Goal: Find specific page/section: Find specific page/section

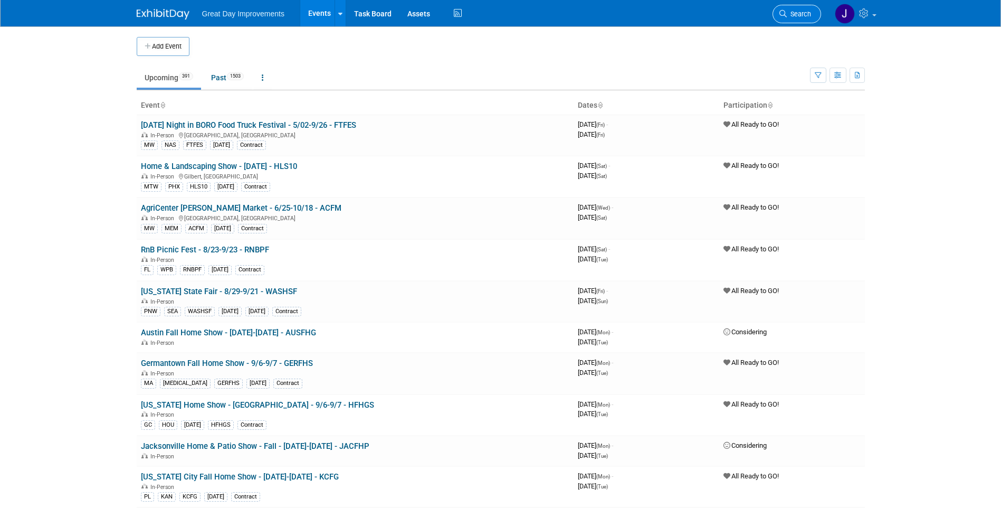
click at [801, 18] on link "Search" at bounding box center [796, 14] width 49 height 18
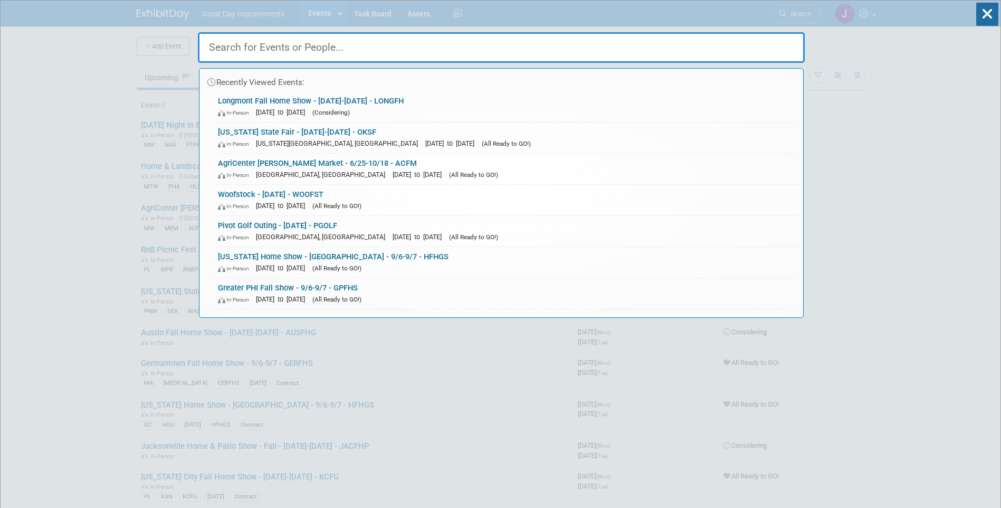
paste input "UPSELV"
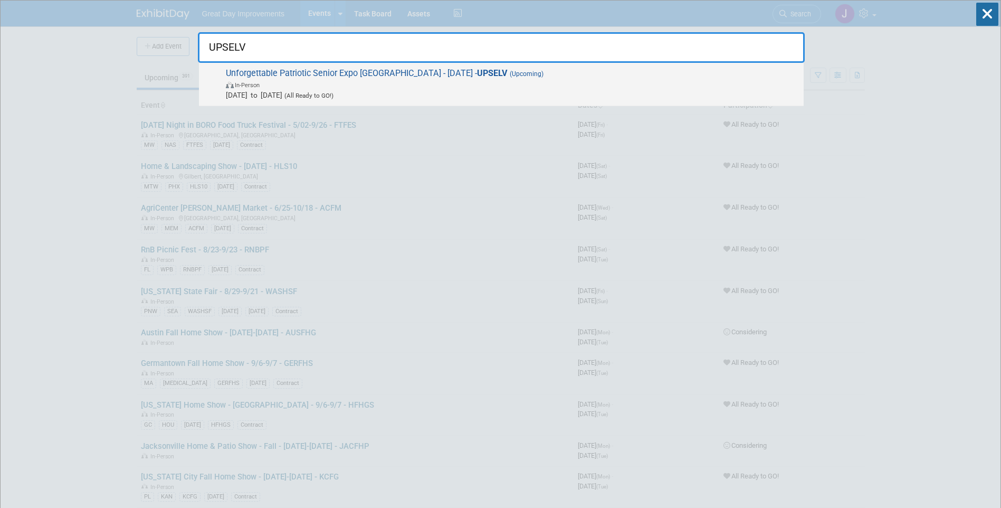
type input "UPSELV"
click at [364, 82] on span "In-Person" at bounding box center [512, 84] width 573 height 11
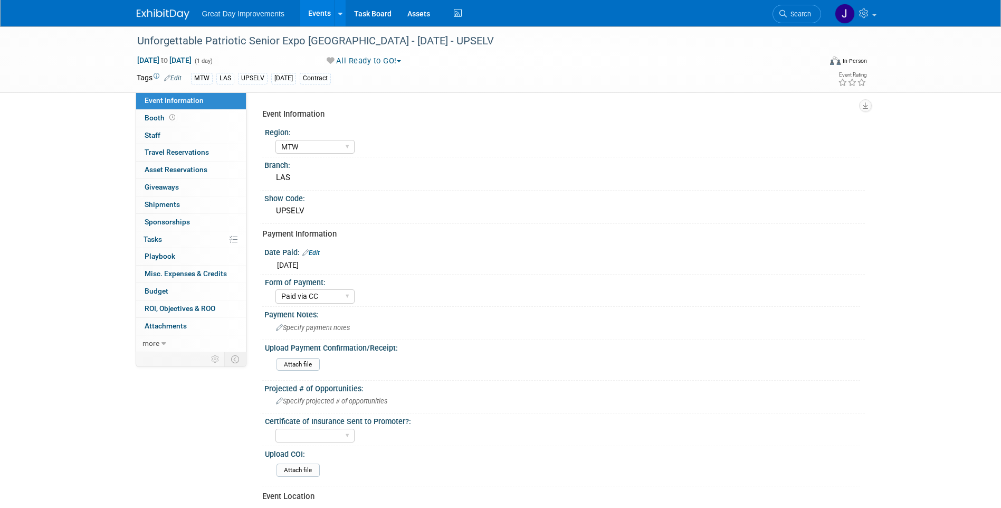
select select "MTW"
select select "Paid via CC"
click at [178, 42] on div "Unforgettable Patriotic Senior Expo [GEOGRAPHIC_DATA] - [DATE] - UPSELV" at bounding box center [469, 41] width 672 height 19
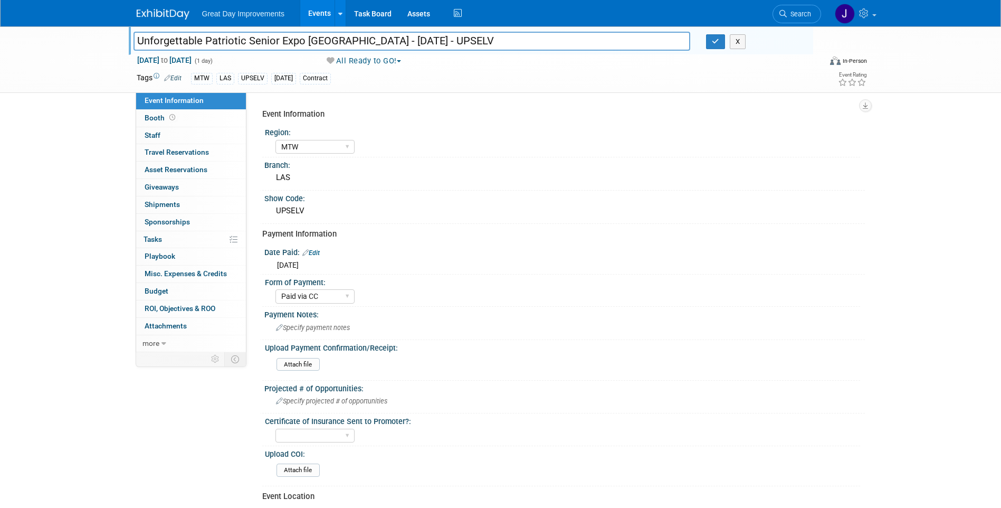
click at [330, 41] on input "Unforgettable Patriotic Senior Expo [GEOGRAPHIC_DATA] - [DATE] - UPSELV" at bounding box center [411, 41] width 557 height 18
drag, startPoint x: 680, startPoint y: 270, endPoint x: 510, endPoint y: 132, distance: 219.1
click at [680, 270] on div "Tue. Sep 9, 2025" at bounding box center [564, 263] width 585 height 13
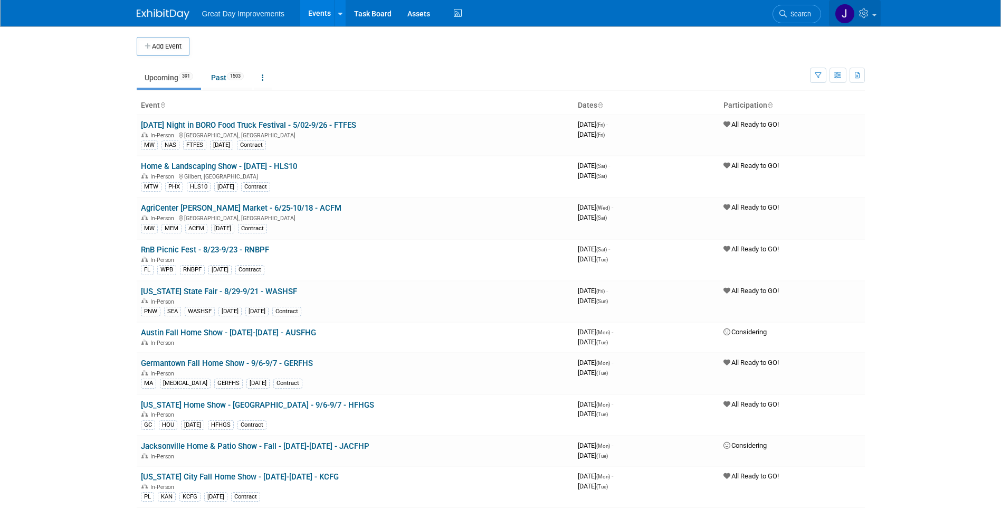
click at [871, 14] on link at bounding box center [855, 13] width 52 height 26
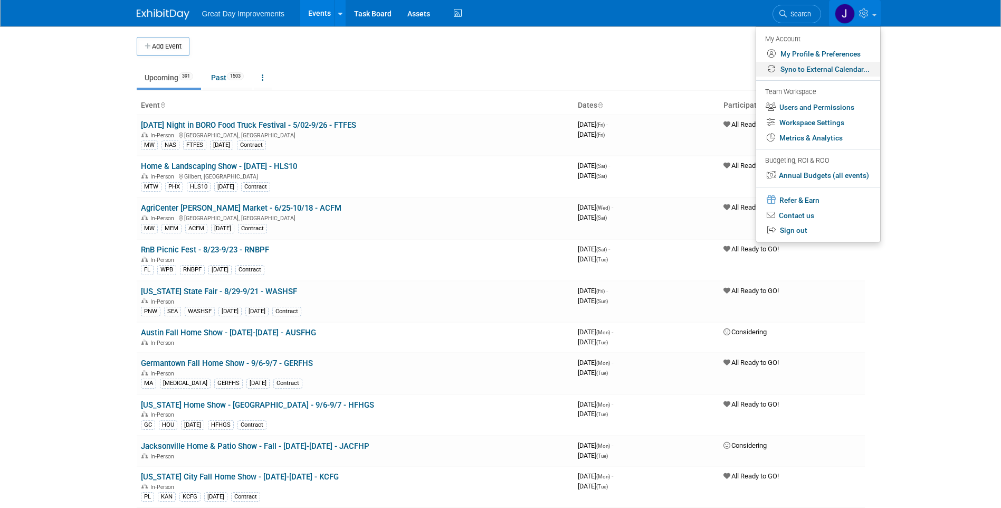
click at [806, 72] on link "Sync to External Calendar..." at bounding box center [818, 69] width 124 height 15
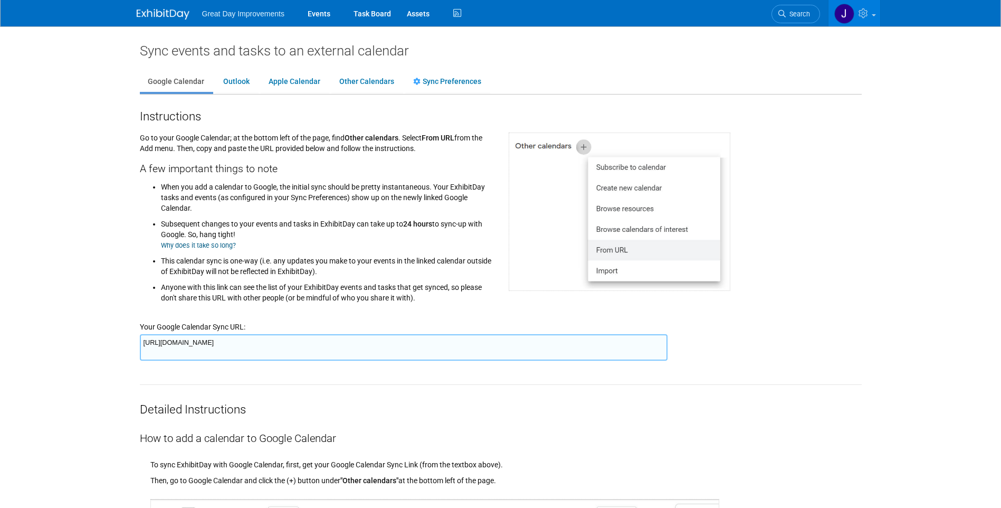
click at [484, 346] on textarea "https://www.exhibitday.com/Sync/iCal/?lt=g&uw=65043&k=e7091e3b-374c-4800-82c1-9…" at bounding box center [404, 347] width 528 height 26
drag, startPoint x: 800, startPoint y: 12, endPoint x: 847, endPoint y: 40, distance: 54.8
click at [801, 13] on span "Search" at bounding box center [798, 14] width 24 height 8
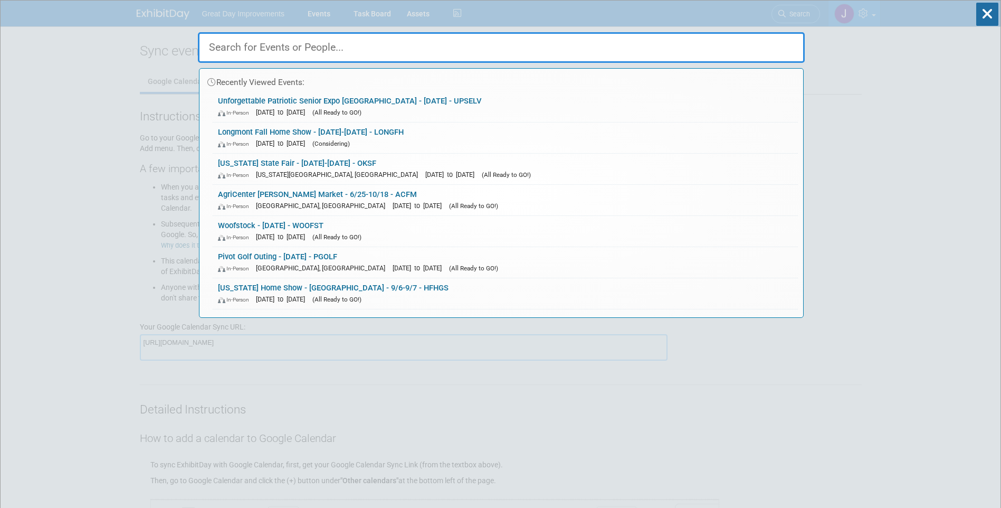
click at [409, 38] on input "text" at bounding box center [501, 47] width 607 height 31
paste input "HIOLSF"
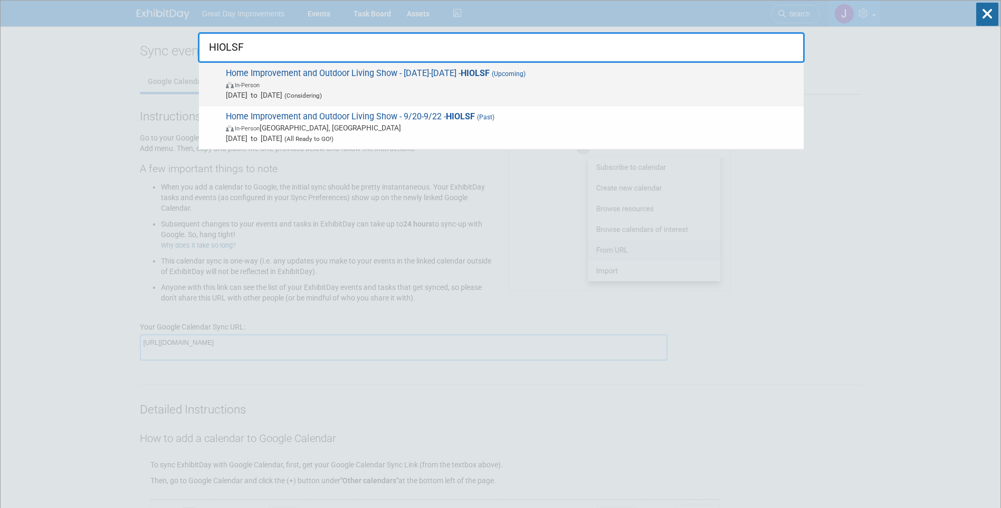
type input "HIOLSF"
click at [451, 88] on span "In-Person" at bounding box center [512, 84] width 573 height 11
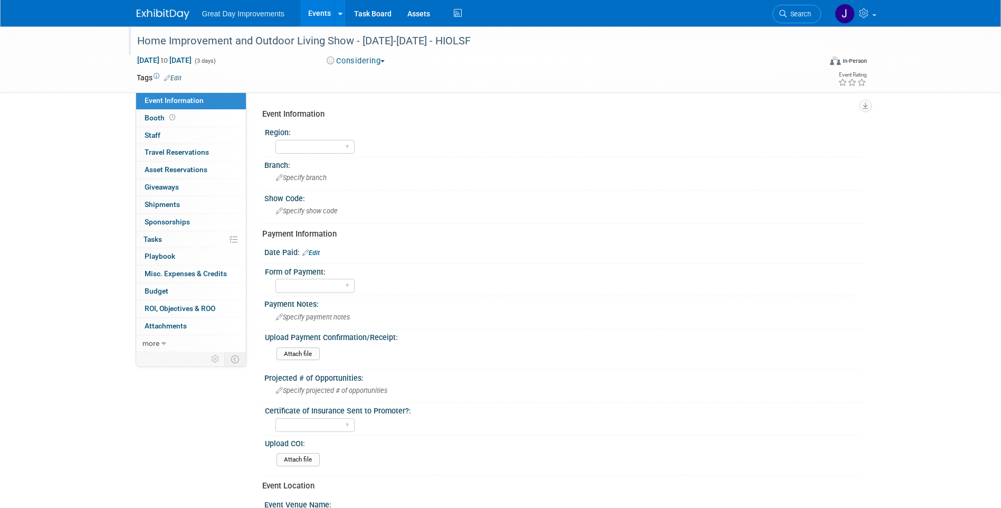
click at [171, 41] on div "Home Improvement and Outdoor Living Show - [DATE]-[DATE] - HIOLSF" at bounding box center [469, 41] width 672 height 19
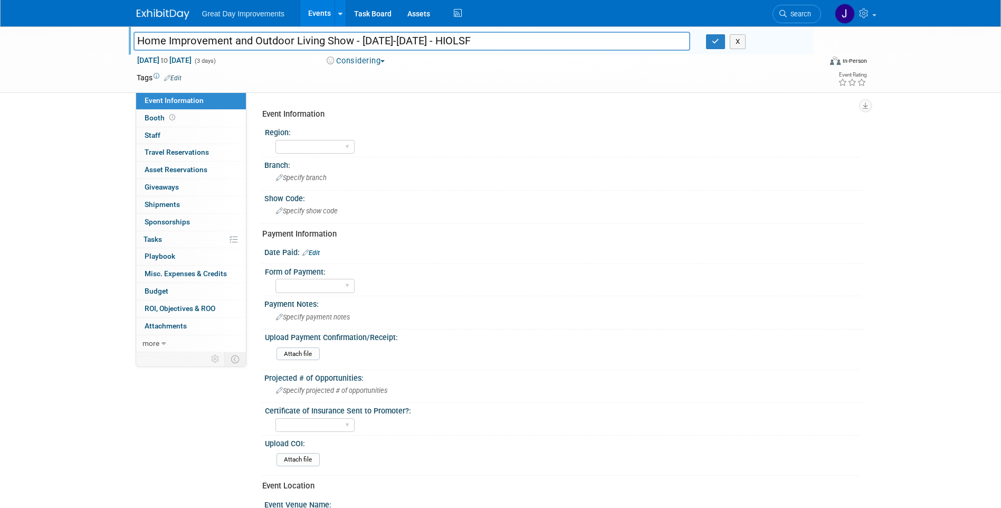
click at [162, 42] on input "Home Improvement and Outdoor Living Show - [DATE]-[DATE] - HIOLSF" at bounding box center [411, 41] width 557 height 18
drag, startPoint x: 162, startPoint y: 42, endPoint x: 490, endPoint y: 45, distance: 328.2
click at [490, 45] on input "Home Improvement and Outdoor Living Show - [DATE]-[DATE] - HIOLSF" at bounding box center [411, 41] width 557 height 18
click at [761, 20] on div "Great Day Improvements Events Add Event Bulk Upload Events Shareable Event Boar…" at bounding box center [501, 13] width 728 height 26
drag, startPoint x: 780, startPoint y: 11, endPoint x: 731, endPoint y: 17, distance: 49.5
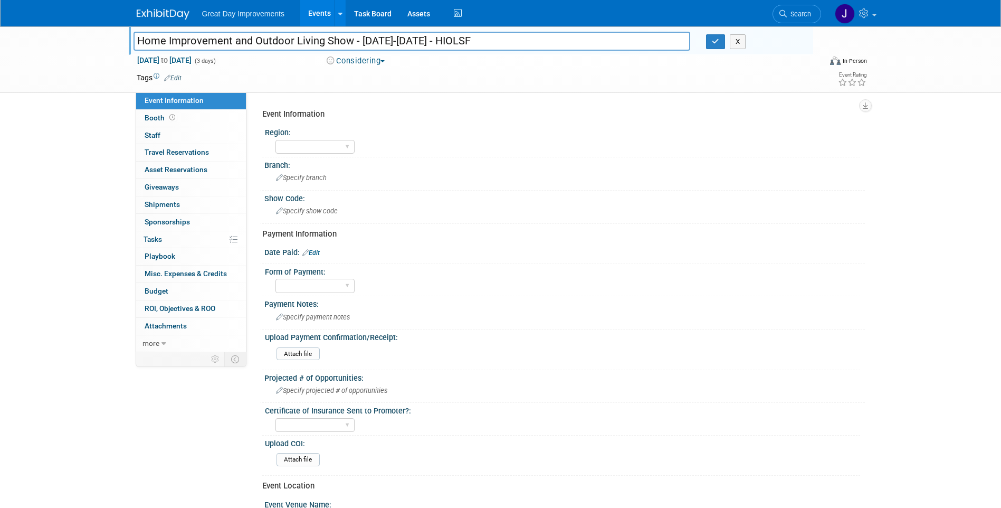
click at [780, 11] on icon at bounding box center [782, 13] width 7 height 7
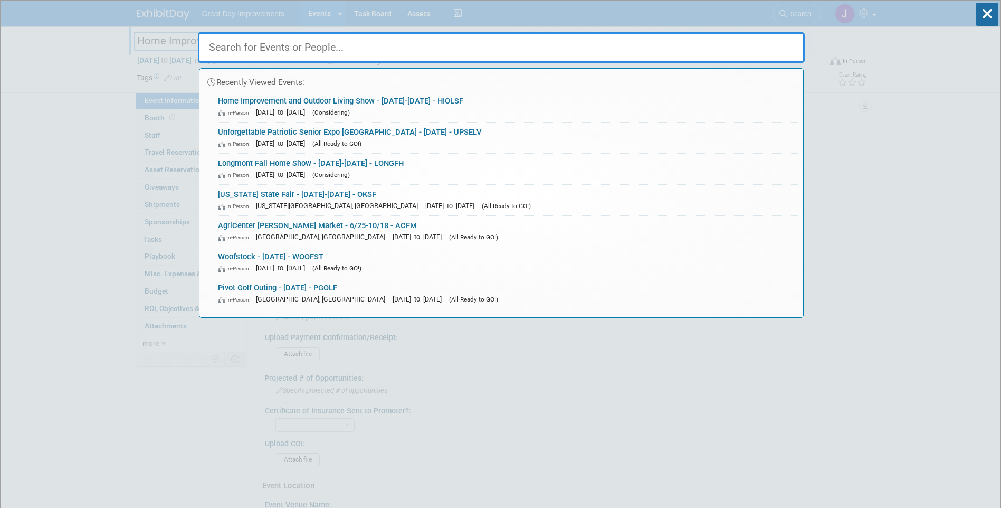
paste input "FSIH"
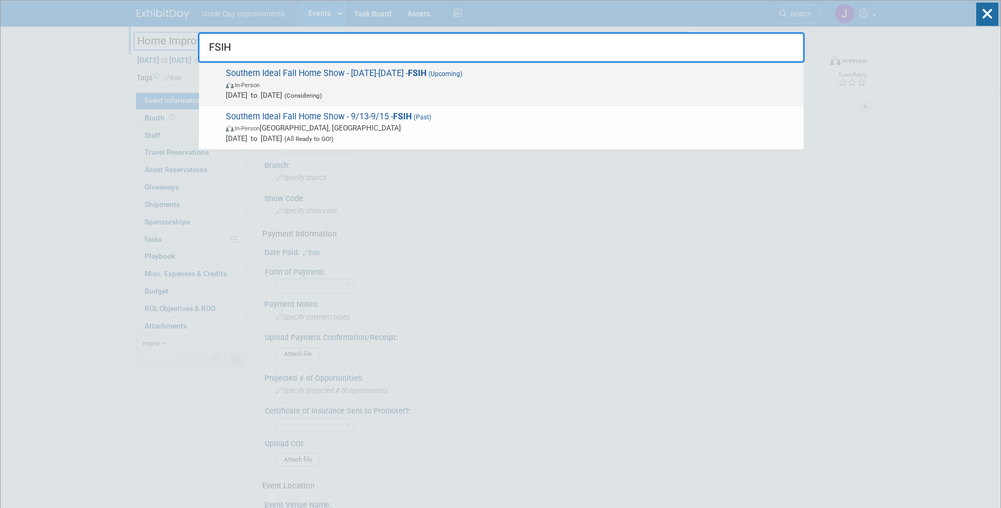
type input "FSIH"
click at [470, 91] on span "Sep 1, 2025 to Sep 30, 2025 (Considering)" at bounding box center [512, 95] width 573 height 11
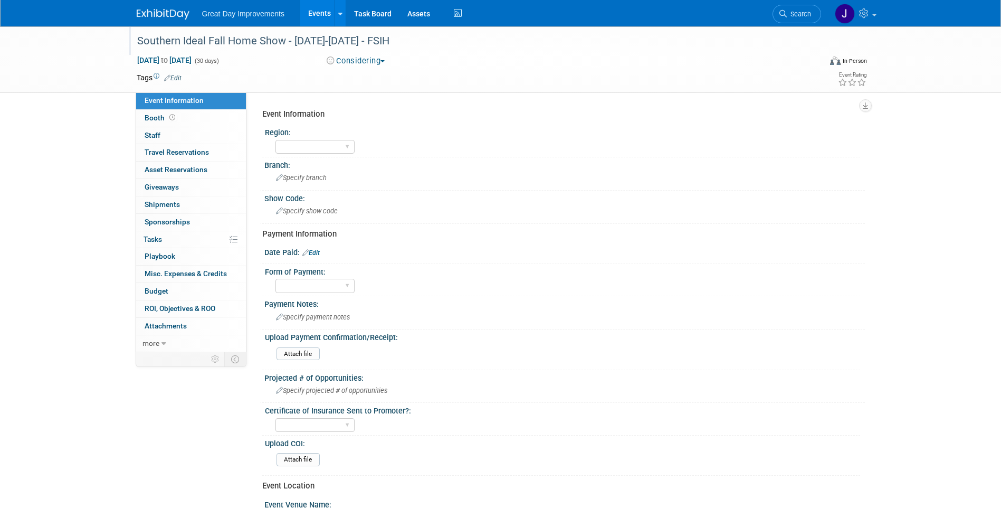
click at [167, 42] on div "Southern Ideal Fall Home Show - [DATE]-[DATE] - FSIH" at bounding box center [469, 41] width 672 height 19
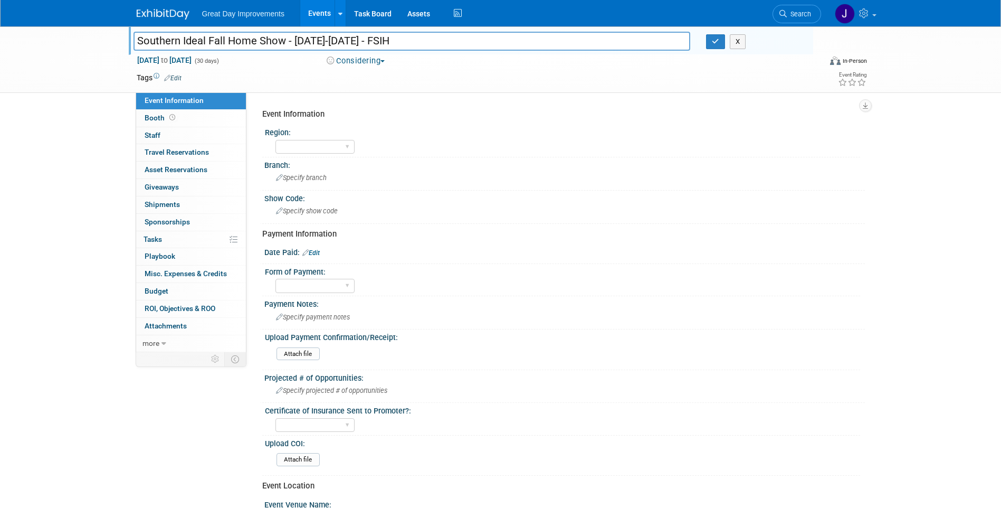
click at [167, 42] on input "Southern Ideal Fall Home Show - [DATE]-[DATE] - FSIH" at bounding box center [411, 41] width 557 height 18
click at [211, 39] on input "Southern Ideal Fall Home Show - [DATE]-[DATE] - FSIH" at bounding box center [411, 41] width 557 height 18
click at [175, 41] on input "Southern Ideal Fall Home Show - [DATE]-[DATE] - FSIH" at bounding box center [411, 41] width 557 height 18
drag, startPoint x: 175, startPoint y: 41, endPoint x: 408, endPoint y: 42, distance: 233.2
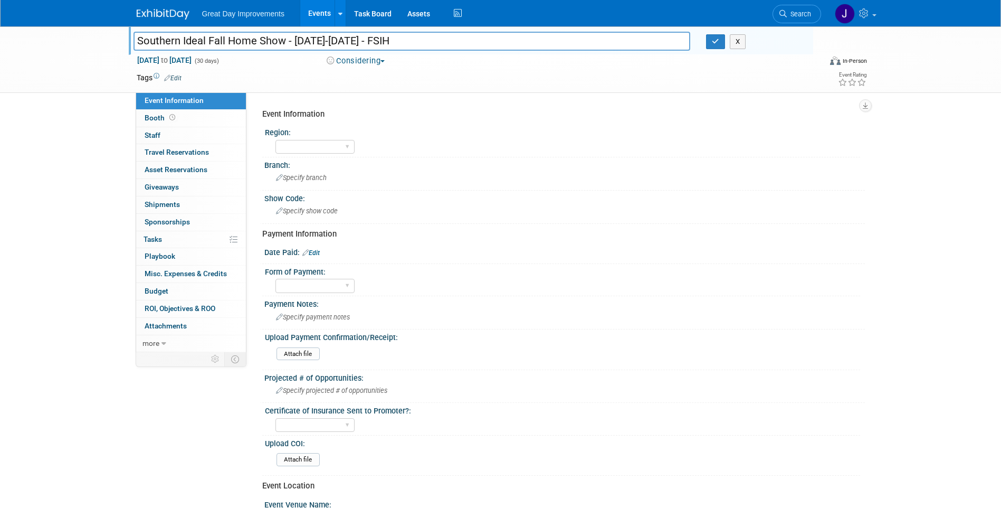
click at [408, 42] on input "Southern Ideal Fall Home Show - [DATE]-[DATE] - FSIH" at bounding box center [411, 41] width 557 height 18
